Goal: Find specific page/section: Find specific page/section

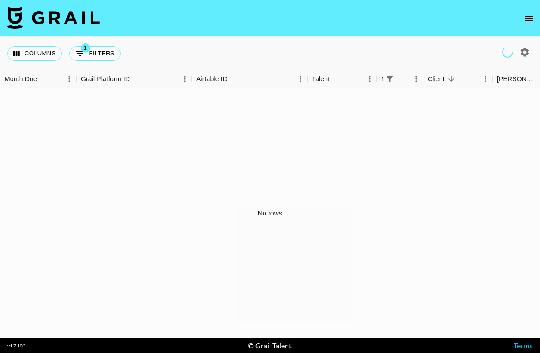
click at [527, 18] on icon "open drawer" at bounding box center [528, 19] width 8 height 6
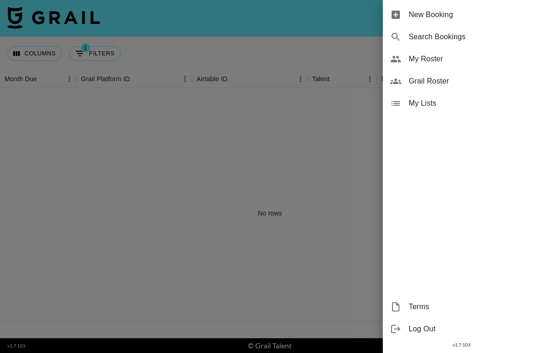
click at [360, 13] on div at bounding box center [270, 176] width 540 height 353
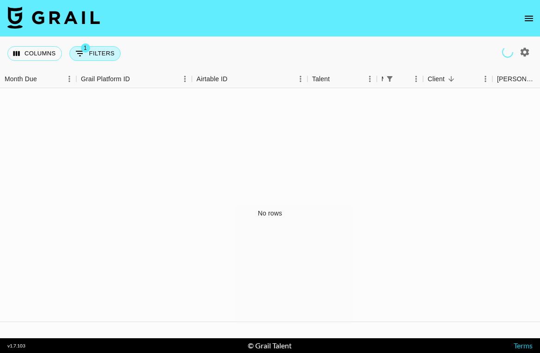
click at [96, 57] on button "1 Filters" at bounding box center [94, 53] width 51 height 15
select select "managerIds"
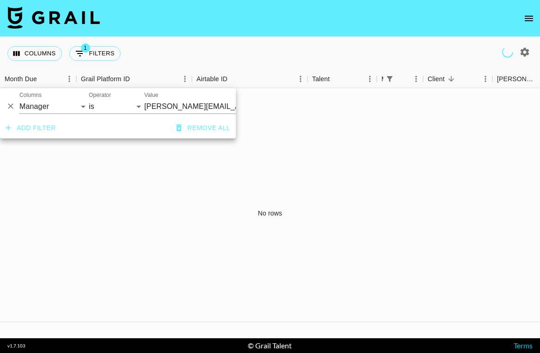
click at [174, 45] on div "Columns 1 Filters + Booking" at bounding box center [270, 53] width 540 height 33
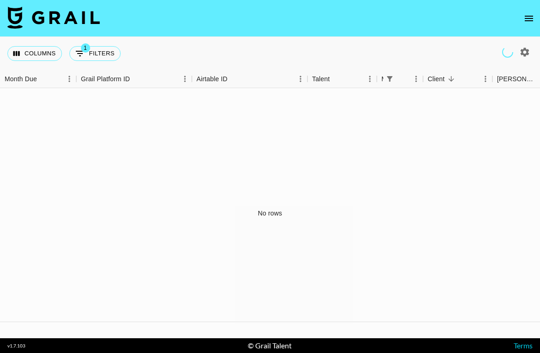
click at [528, 19] on icon "open drawer" at bounding box center [528, 18] width 11 height 11
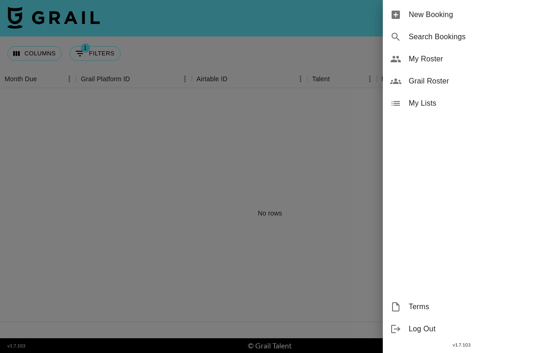
click at [439, 60] on span "My Roster" at bounding box center [470, 59] width 124 height 11
